Goal: Task Accomplishment & Management: Complete application form

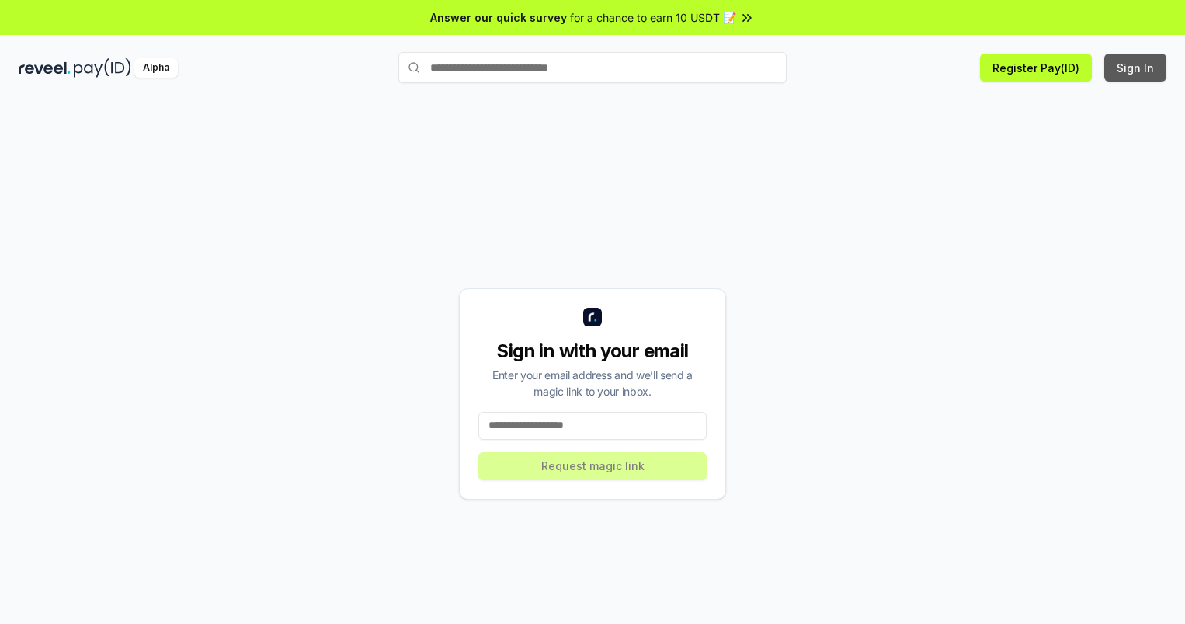
click at [1136, 68] on button "Sign In" at bounding box center [1136, 68] width 62 height 28
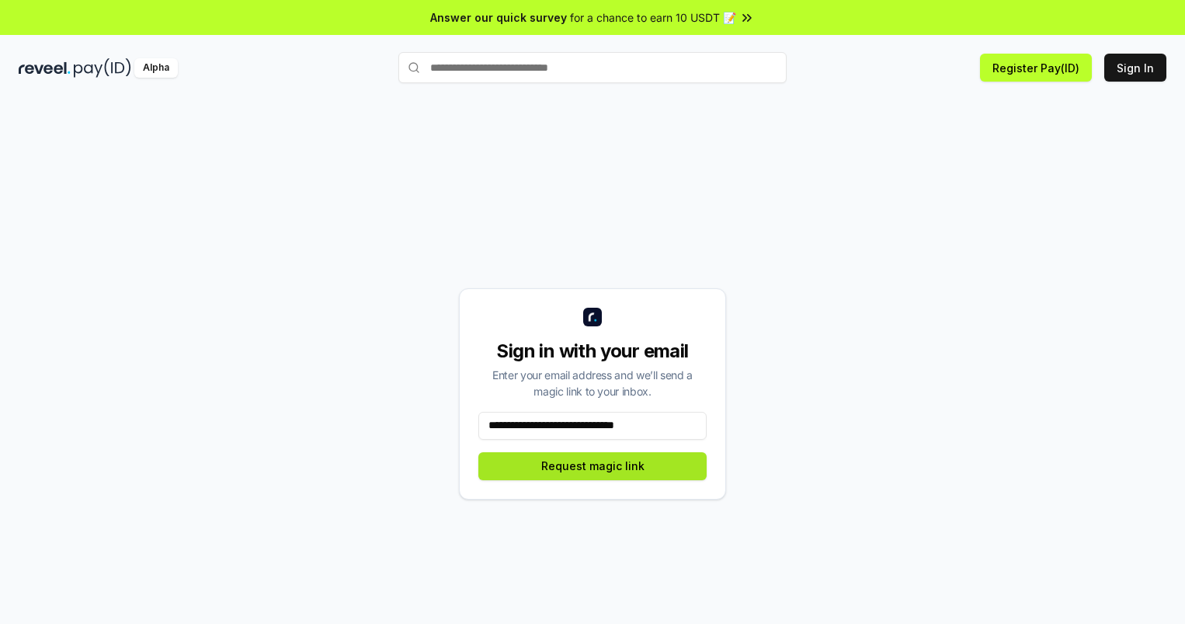
type input "**********"
click at [593, 465] on button "Request magic link" at bounding box center [592, 466] width 228 height 28
